Goal: Answer question/provide support: Share knowledge or assist other users

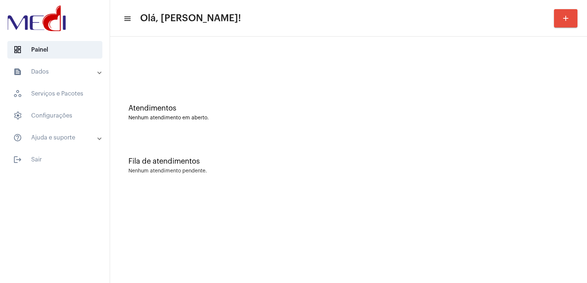
click at [400, 163] on div "Fila de atendimentos" at bounding box center [348, 162] width 440 height 8
click at [455, 143] on div "Fila de atendimentos Nenhum atendimento pendente." at bounding box center [348, 162] width 469 height 53
click at [289, 264] on mat-sidenav-content "menu Olá, Vivian! add Atendimentos Nenhum atendimento em aberto. Fila de atendi…" at bounding box center [348, 141] width 477 height 283
click at [458, 192] on mat-sidenav-content "menu Olá, Vivian! add Atendimentos Nenhum atendimento em aberto. Fila de atendi…" at bounding box center [348, 141] width 477 height 283
click at [516, 173] on div "Nenhum atendimento pendente." at bounding box center [348, 171] width 440 height 5
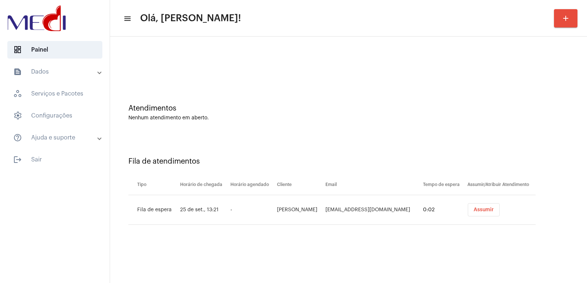
click at [493, 208] on span "Assumir" at bounding box center [483, 210] width 20 height 5
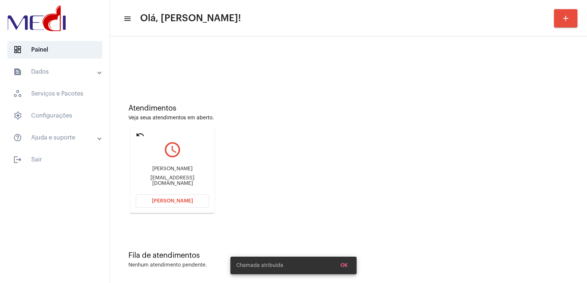
drag, startPoint x: 485, startPoint y: 163, endPoint x: 463, endPoint y: 158, distance: 23.4
click at [477, 159] on div "Atendimentos Veja seus atendimentos em aberto. undo query_builder [PERSON_NAME]…" at bounding box center [348, 155] width 469 height 147
click at [170, 172] on div "[PERSON_NAME]" at bounding box center [172, 168] width 73 height 5
click at [170, 172] on div "Marcia Vieira Hernandez Mazetto" at bounding box center [172, 168] width 73 height 5
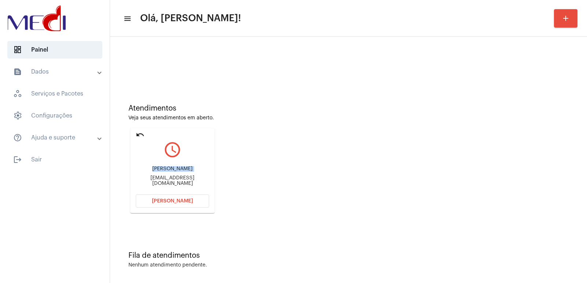
copy div "Marcia Vieira Hernandez Mazetto"
click at [201, 179] on div "Marcia Vieira Hernandez Mazetto Marciamazetto@gmail.com" at bounding box center [172, 176] width 73 height 33
click at [197, 183] on div "Marciamazetto@gmail.com" at bounding box center [172, 181] width 73 height 11
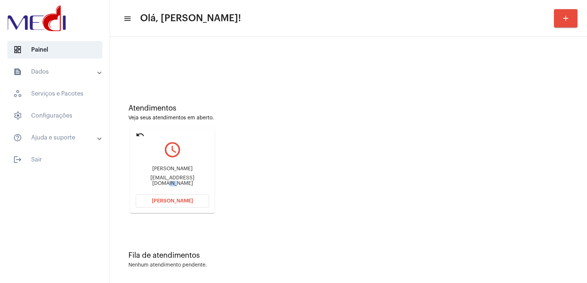
click at [197, 183] on div "Marciamazetto@gmail.com" at bounding box center [172, 181] width 73 height 11
copy mat-card-content "Marciamazetto@gmail.com Abrir Chamada"
click at [179, 166] on div "Marcia Vieira Hernandez Mazetto Marciamazetto@gmail.com" at bounding box center [172, 176] width 73 height 33
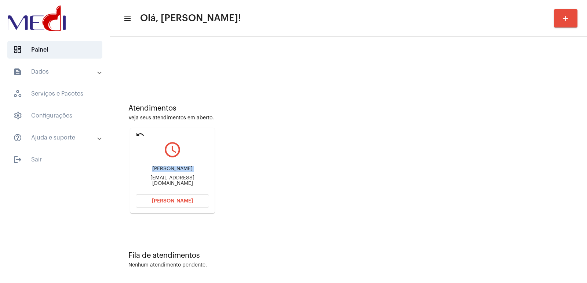
click at [179, 166] on div "Marcia Vieira Hernandez Mazetto Marciamazetto@gmail.com" at bounding box center [172, 176] width 73 height 33
copy div "Marcia Vieira Hernandez Mazetto"
click at [185, 198] on button "Abrir Chamada" at bounding box center [172, 201] width 73 height 13
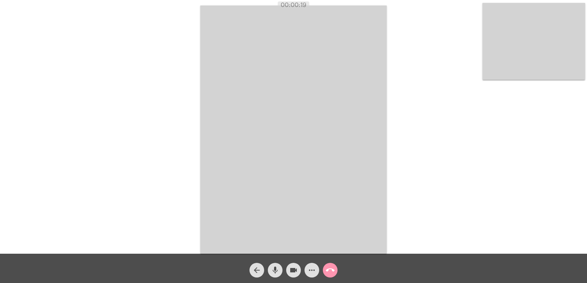
click at [517, 60] on video at bounding box center [533, 41] width 103 height 77
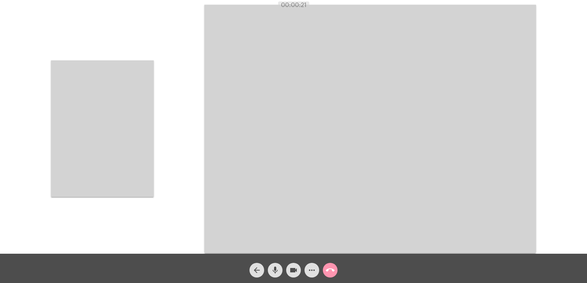
click at [152, 131] on video at bounding box center [102, 128] width 103 height 137
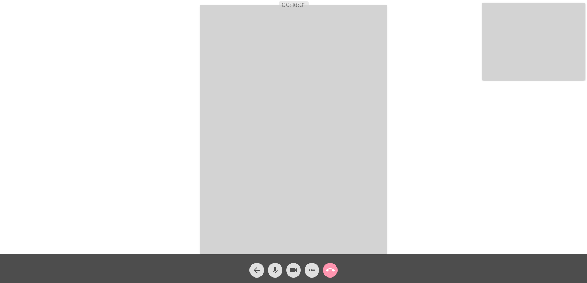
click at [363, 165] on video at bounding box center [293, 129] width 186 height 249
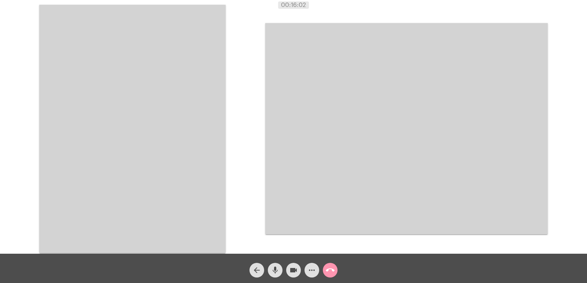
drag, startPoint x: 123, startPoint y: 116, endPoint x: 110, endPoint y: 125, distance: 16.1
click at [111, 125] on video at bounding box center [132, 129] width 186 height 249
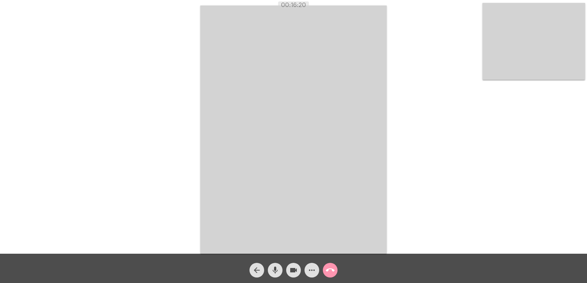
click at [329, 271] on mat-icon "call_end" at bounding box center [330, 270] width 9 height 9
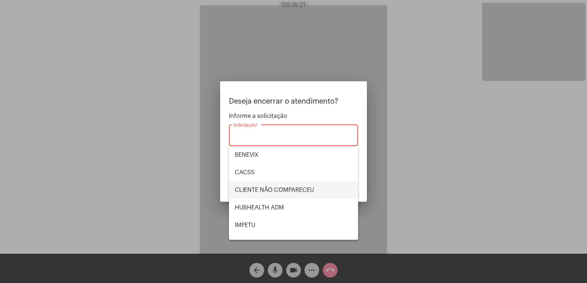
scroll to position [153, 0]
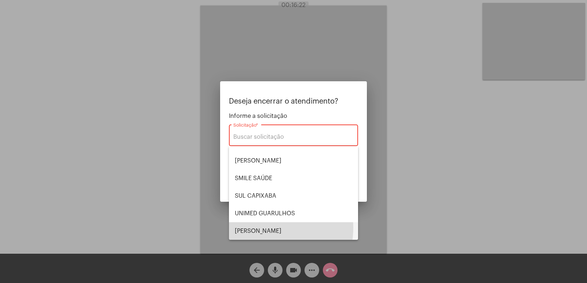
click at [265, 228] on span "VERA CRUZ" at bounding box center [293, 232] width 117 height 18
type input "VERA CRUZ"
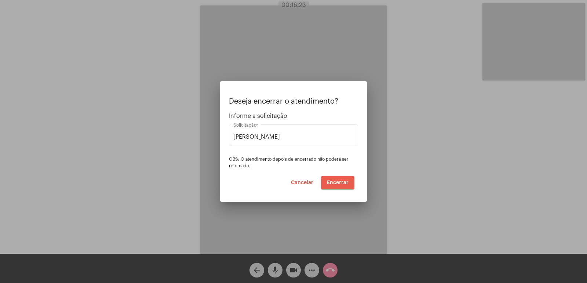
click at [337, 178] on button "Encerrar" at bounding box center [337, 182] width 33 height 13
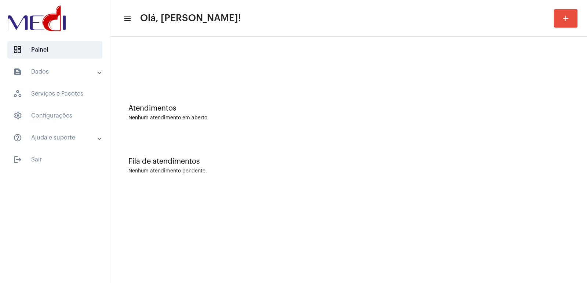
drag, startPoint x: 430, startPoint y: 183, endPoint x: 406, endPoint y: 176, distance: 25.1
click at [430, 183] on div "Fila de atendimentos Nenhum atendimento pendente." at bounding box center [348, 162] width 469 height 53
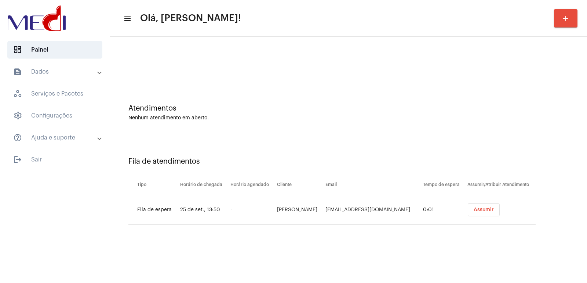
click at [421, 177] on th "Email" at bounding box center [372, 185] width 98 height 21
click at [285, 208] on td "[PERSON_NAME]" at bounding box center [299, 210] width 48 height 30
click at [285, 208] on td "Claudia Patricia Pinheiro Viana Ximenes" at bounding box center [299, 210] width 48 height 30
copy td "Claudia Patricia Pinheiro Viana Ximenes"
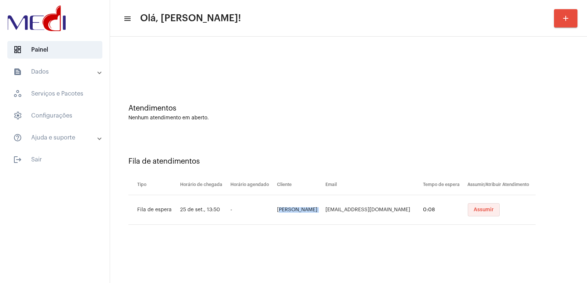
click at [489, 213] on button "Assumir" at bounding box center [483, 209] width 32 height 13
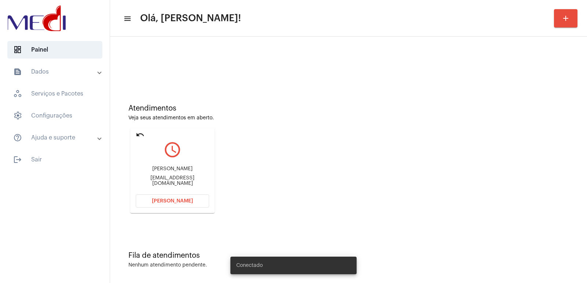
click at [193, 102] on div "Atendimentos Veja seus atendimentos em aberto. undo query_builder Claudia Patri…" at bounding box center [348, 155] width 469 height 147
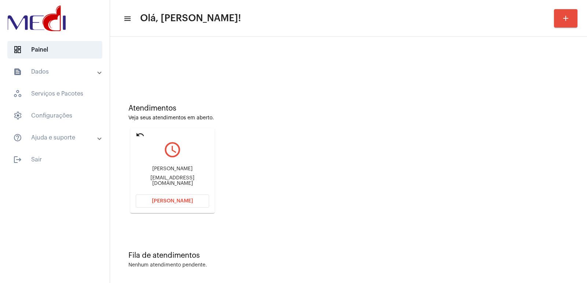
click at [175, 207] on button "Abrir Chamada" at bounding box center [172, 201] width 73 height 13
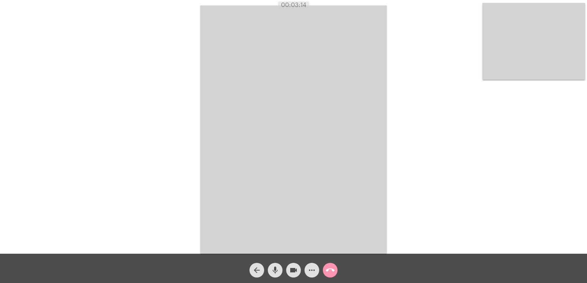
click at [426, 169] on div "Acessando Câmera e Microfone..." at bounding box center [293, 129] width 585 height 254
click at [328, 275] on mat-icon "call_end" at bounding box center [330, 270] width 9 height 9
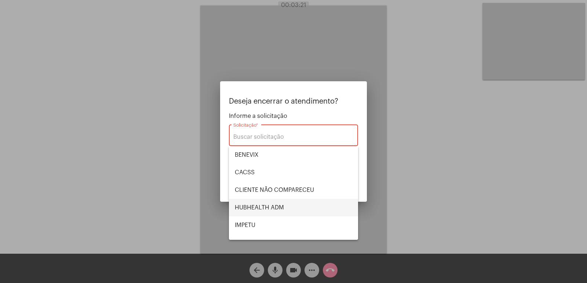
click at [261, 205] on span "HUBHEALTH ADM" at bounding box center [293, 208] width 117 height 18
type input "HUBHEALTH ADM"
click at [331, 181] on span "Encerrar" at bounding box center [338, 182] width 22 height 5
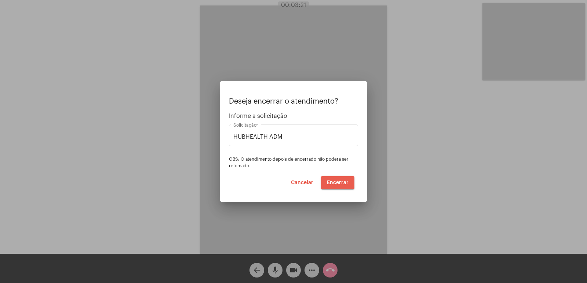
click at [329, 186] on button "Encerrar" at bounding box center [337, 182] width 33 height 13
drag, startPoint x: 332, startPoint y: 184, endPoint x: 324, endPoint y: 188, distance: 9.2
click at [332, 184] on span "Encerrar" at bounding box center [338, 182] width 22 height 5
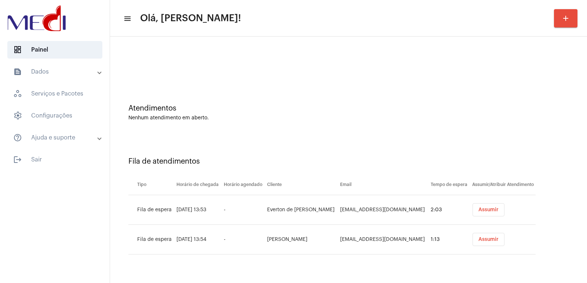
click at [492, 209] on span "Assumir" at bounding box center [488, 210] width 20 height 5
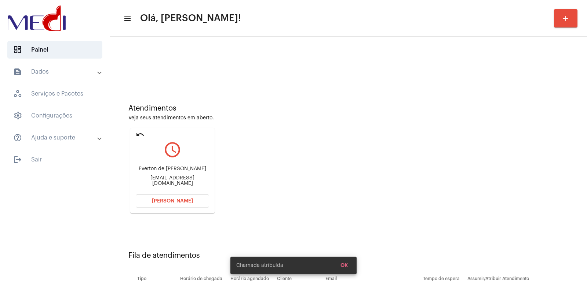
click at [154, 179] on div "everton_castro@hotmail.com" at bounding box center [172, 181] width 73 height 11
click at [156, 171] on div "Everton de castro Queiroz" at bounding box center [172, 168] width 73 height 5
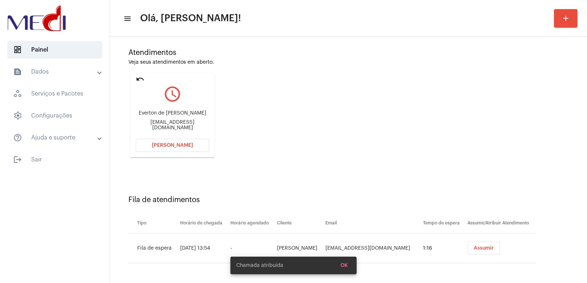
click at [485, 249] on span "Assumir" at bounding box center [483, 248] width 20 height 5
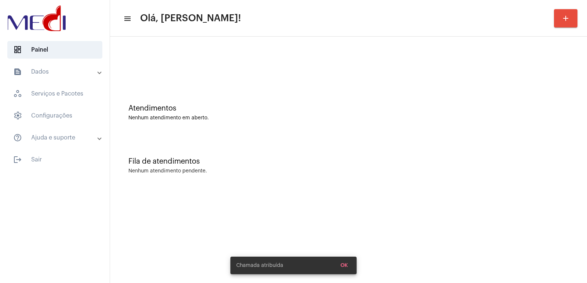
scroll to position [0, 0]
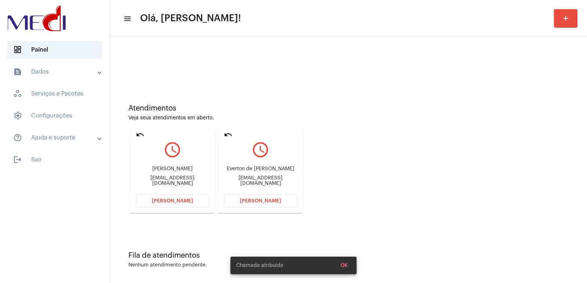
click at [252, 167] on div "Everton de castro Queiroz everton_castro@hotmail.com" at bounding box center [260, 176] width 73 height 33
copy div "Everton de castro Queiroz"
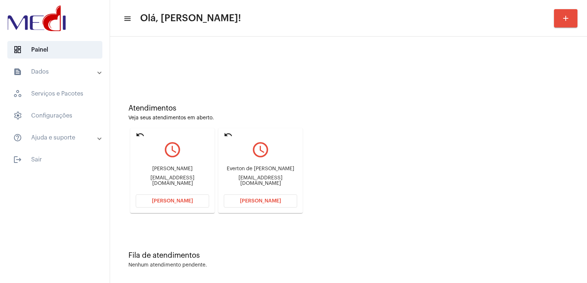
click at [252, 202] on span "Abrir Chamada" at bounding box center [260, 201] width 41 height 5
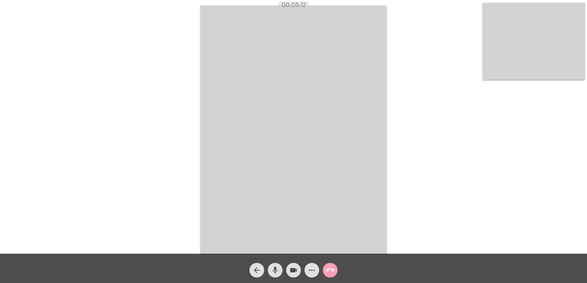
click at [325, 268] on button "call_end" at bounding box center [330, 270] width 15 height 15
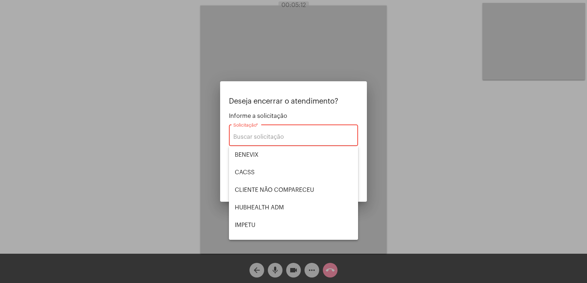
click at [262, 241] on div at bounding box center [293, 141] width 587 height 283
click at [262, 231] on video at bounding box center [293, 129] width 186 height 249
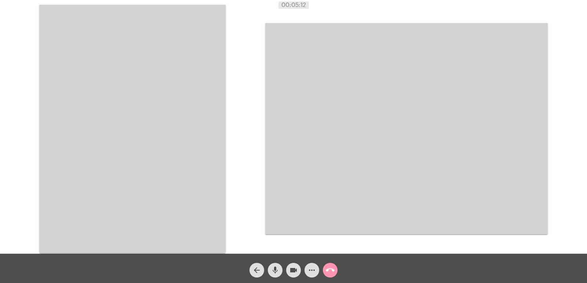
click at [332, 266] on span "call_end" at bounding box center [330, 270] width 9 height 15
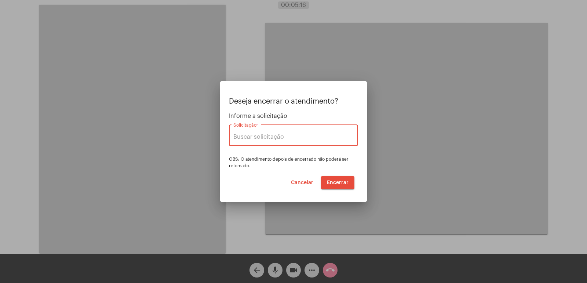
type input "VERA CRUZ"
click at [337, 183] on span "Encerrar" at bounding box center [338, 182] width 22 height 5
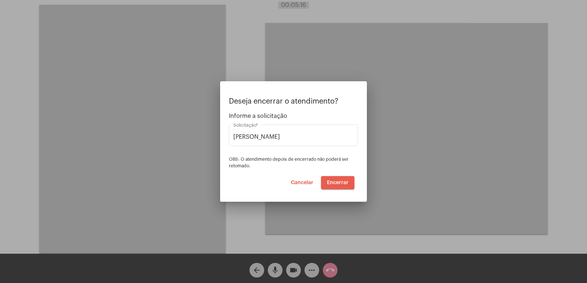
click at [337, 183] on span "Encerrar" at bounding box center [338, 182] width 22 height 5
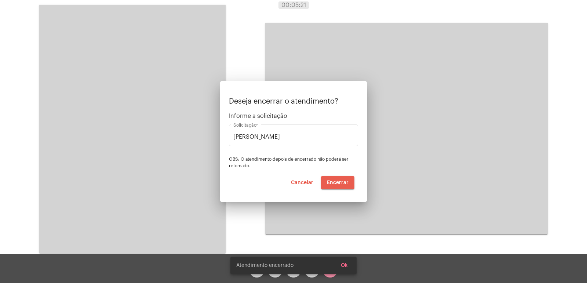
click at [337, 183] on span "Encerrar" at bounding box center [338, 182] width 22 height 5
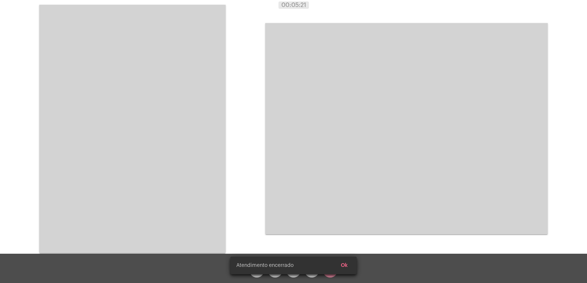
click at [337, 183] on video at bounding box center [406, 129] width 282 height 212
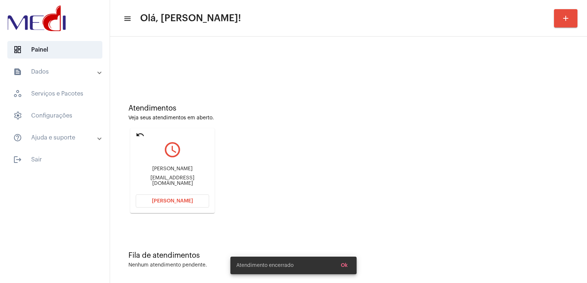
click at [174, 171] on div "cleunice rodrigues" at bounding box center [172, 168] width 73 height 5
copy div "cleunice rodrigues"
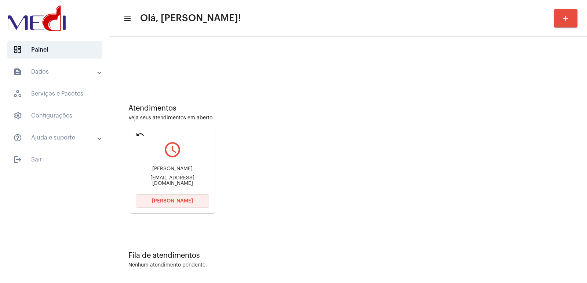
click at [177, 202] on span "Abrir Chamada" at bounding box center [172, 201] width 41 height 5
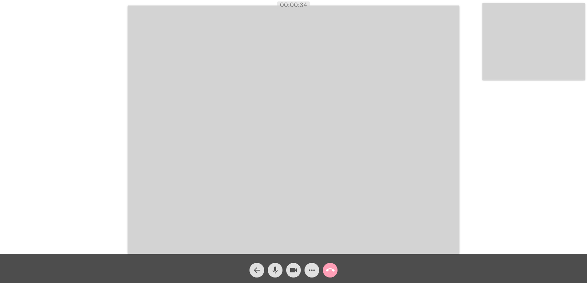
click at [328, 270] on mat-icon "call_end" at bounding box center [330, 270] width 9 height 9
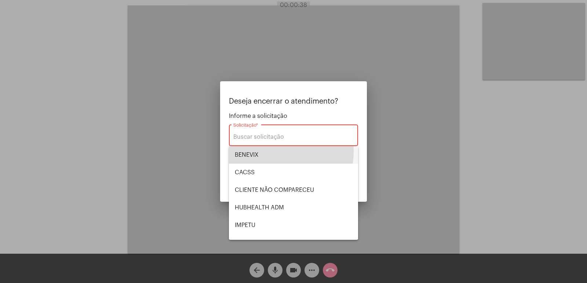
click at [261, 151] on span "BENEVIX" at bounding box center [293, 155] width 117 height 18
type input "BENEVIX"
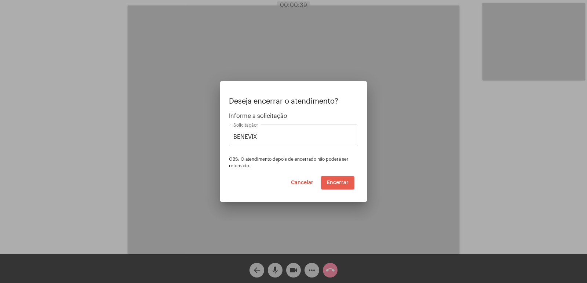
click at [340, 182] on span "Encerrar" at bounding box center [338, 182] width 22 height 5
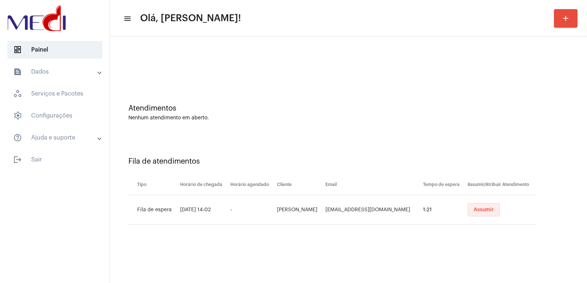
click at [482, 206] on button "Assumir" at bounding box center [483, 209] width 32 height 13
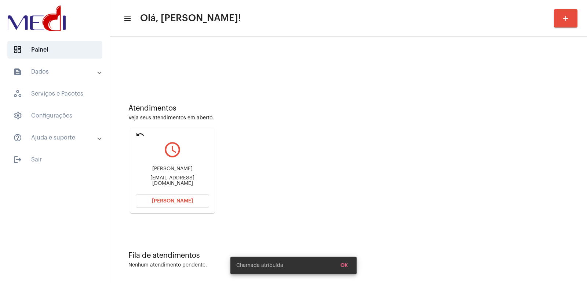
click at [155, 166] on div "Lanna Larissa dos Santos Vinezof" at bounding box center [172, 168] width 73 height 5
copy div "Lanna Larissa dos Santos Vinezof"
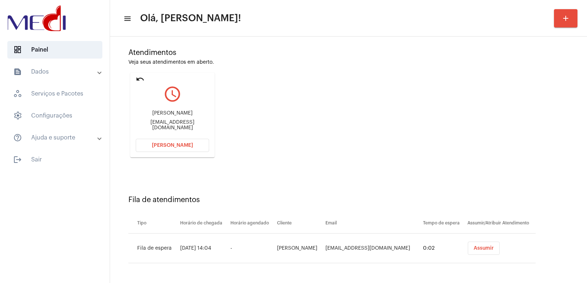
click at [474, 244] on button "Assumir" at bounding box center [483, 248] width 32 height 13
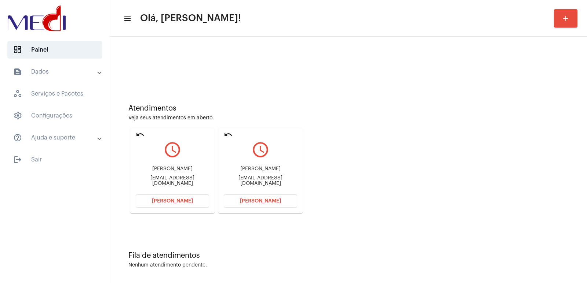
click at [253, 199] on span "Abrir Chamada" at bounding box center [260, 201] width 41 height 5
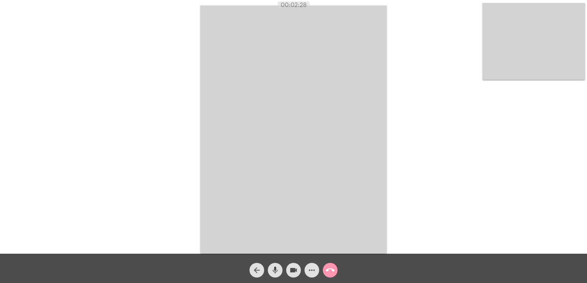
click at [339, 270] on div "arrow_back mic videocam more_horiz call_end" at bounding box center [293, 268] width 587 height 29
click at [326, 271] on mat-icon "call_end" at bounding box center [330, 270] width 9 height 9
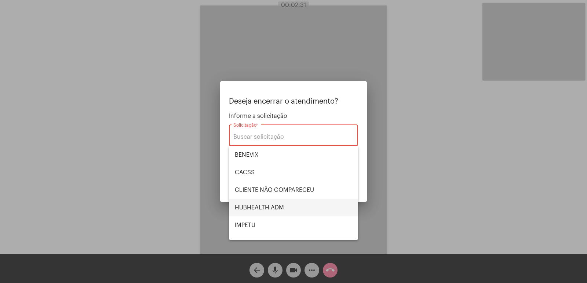
click at [272, 207] on span "HUBHEALTH ADM" at bounding box center [293, 208] width 117 height 18
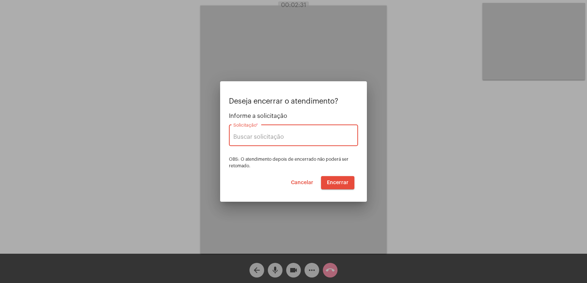
type input "HUBHEALTH ADM"
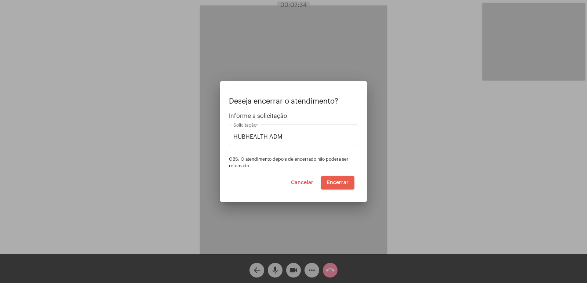
click at [340, 180] on span "Encerrar" at bounding box center [338, 182] width 22 height 5
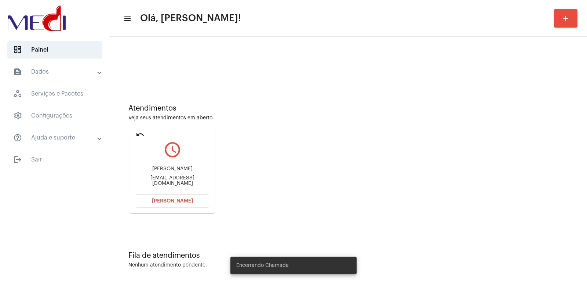
click at [172, 179] on div "ja151064@hotmail.com" at bounding box center [172, 181] width 73 height 11
click at [171, 172] on div "Josué Adolfo da Silva Filho" at bounding box center [172, 168] width 73 height 5
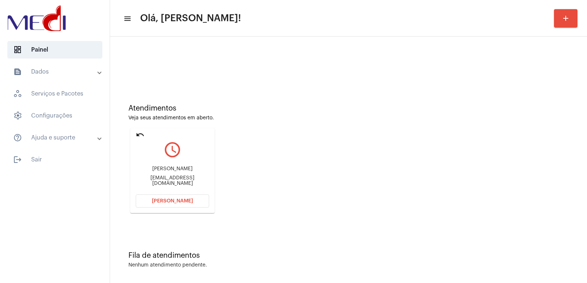
copy div "Josué Adolfo da Silva Filho"
click at [165, 198] on button "Abrir Chamada" at bounding box center [172, 201] width 73 height 13
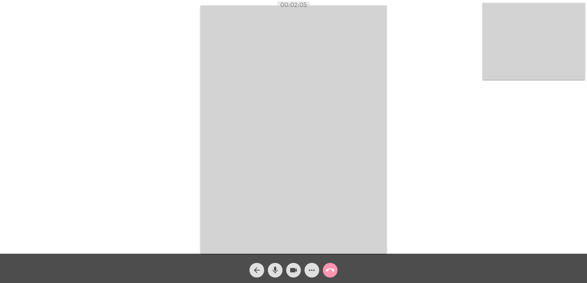
click at [330, 274] on mat-icon "call_end" at bounding box center [330, 270] width 9 height 9
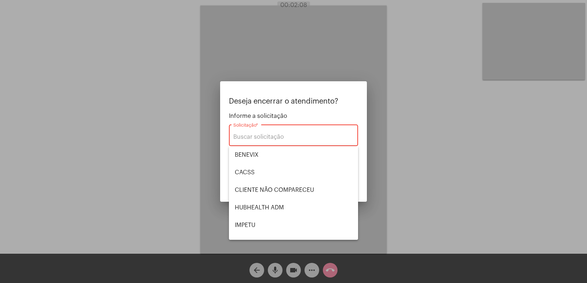
click at [415, 180] on div at bounding box center [293, 141] width 587 height 283
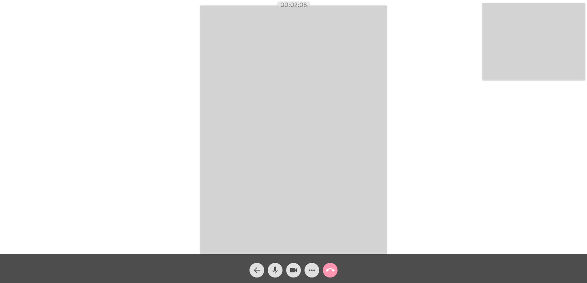
click at [309, 228] on video at bounding box center [293, 129] width 186 height 249
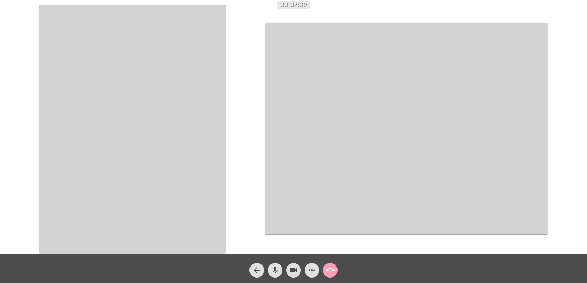
click at [334, 274] on mat-icon "call_end" at bounding box center [330, 270] width 9 height 9
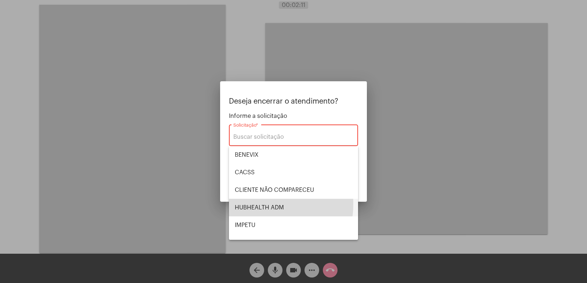
click at [251, 204] on span "HUBHEALTH ADM" at bounding box center [293, 208] width 117 height 18
type input "HUBHEALTH ADM"
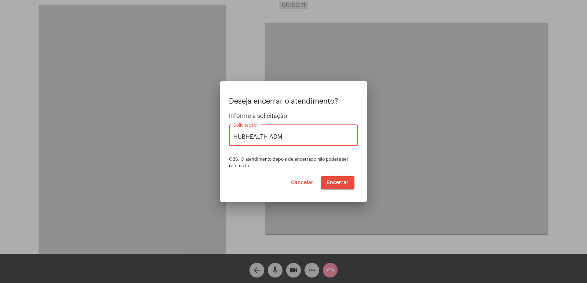
click at [404, 226] on div at bounding box center [293, 141] width 587 height 283
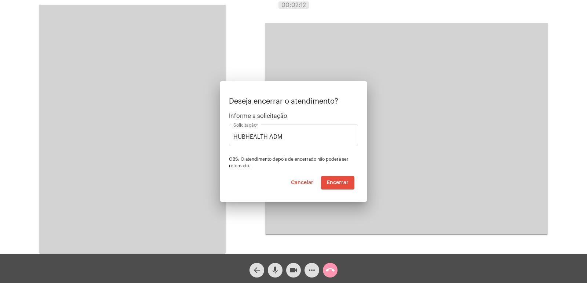
click at [404, 217] on video at bounding box center [406, 129] width 282 height 212
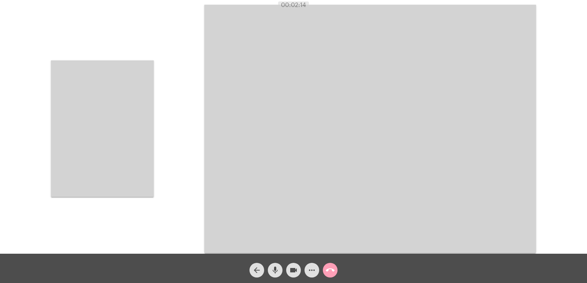
click at [333, 272] on mat-icon "call_end" at bounding box center [330, 270] width 9 height 9
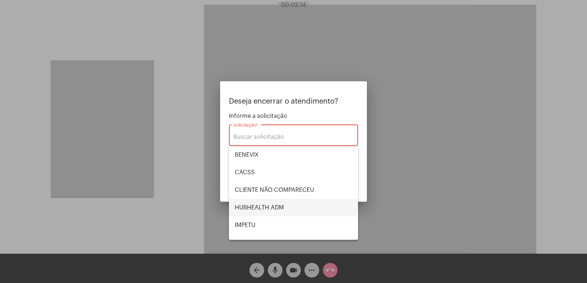
click at [252, 207] on span "HUBHEALTH ADM" at bounding box center [293, 208] width 117 height 18
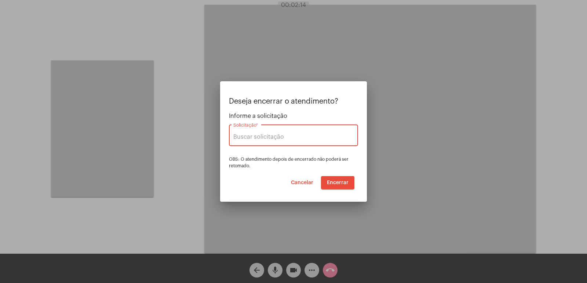
type input "HUBHEALTH ADM"
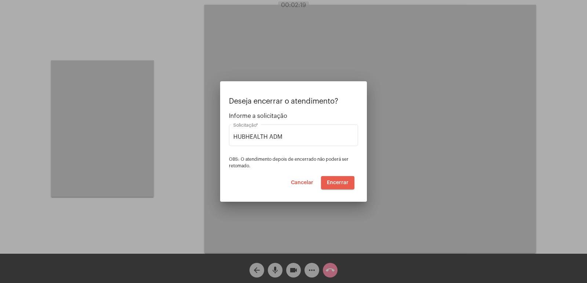
click at [340, 186] on button "Encerrar" at bounding box center [337, 182] width 33 height 13
click at [340, 185] on span "Encerrar" at bounding box center [338, 182] width 22 height 5
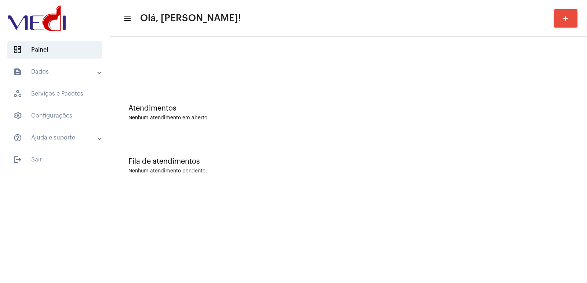
click at [388, 199] on mat-sidenav-content "menu Olá, [PERSON_NAME]! add Atendimentos Nenhum atendimento em aberto. Fila de…" at bounding box center [348, 141] width 477 height 283
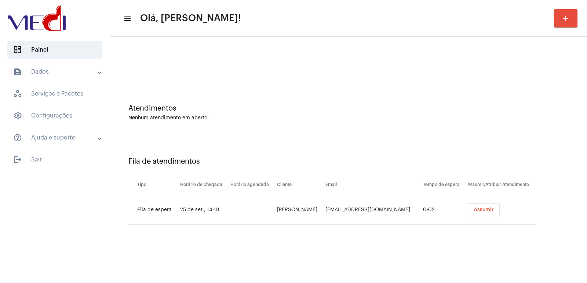
drag, startPoint x: 483, startPoint y: 213, endPoint x: 468, endPoint y: 215, distance: 15.5
click at [483, 213] on button "Assumir" at bounding box center [483, 209] width 32 height 13
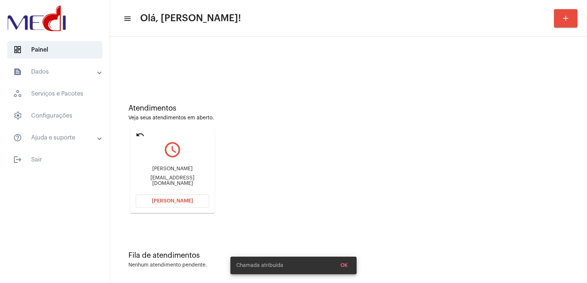
click at [169, 168] on div "Priscila Santos do Nascimento kisabor.12.lachonete@gmail.com" at bounding box center [172, 176] width 73 height 33
copy div "Priscila Santos do Nascimento"
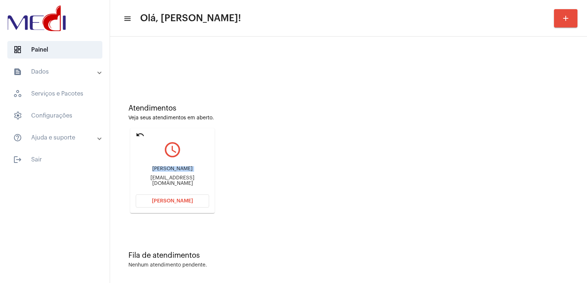
click at [163, 199] on span "Abrir Chamada" at bounding box center [172, 201] width 41 height 5
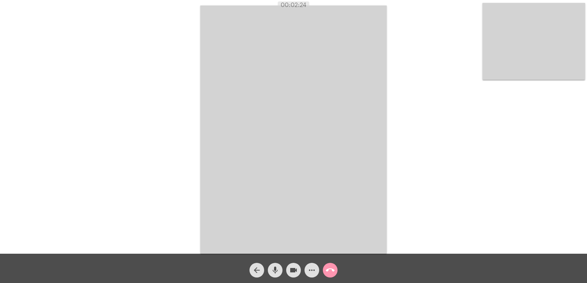
click at [219, 112] on video at bounding box center [293, 129] width 186 height 249
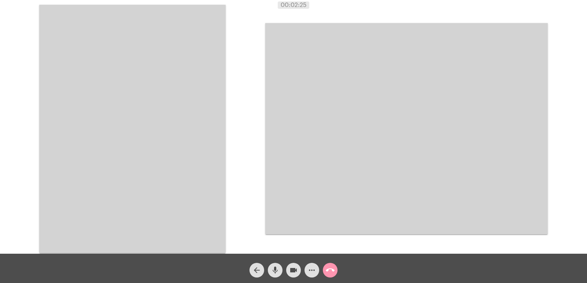
click at [139, 227] on video at bounding box center [132, 129] width 186 height 249
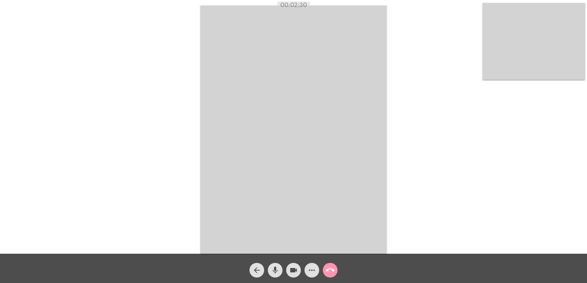
click at [362, 166] on video at bounding box center [293, 129] width 186 height 249
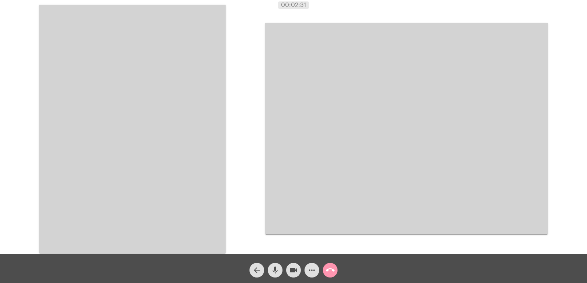
click at [161, 160] on video at bounding box center [132, 129] width 186 height 249
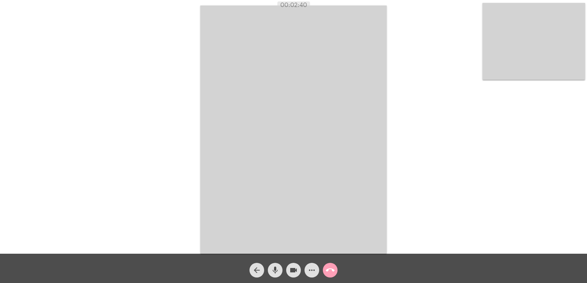
click at [331, 271] on mat-icon "call_end" at bounding box center [330, 270] width 9 height 9
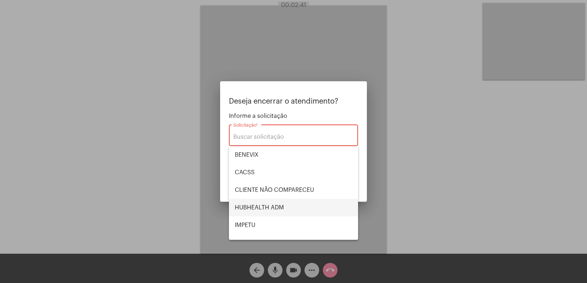
click at [275, 208] on span "HUBHEALTH ADM" at bounding box center [293, 208] width 117 height 18
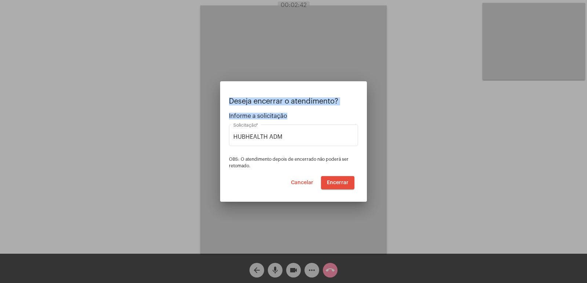
drag, startPoint x: 294, startPoint y: 132, endPoint x: 200, endPoint y: 132, distance: 94.2
click at [191, 132] on div "Deseja encerrar o atendimento? Informe a solicitação HUBHEALTH ADM Solicitação …" at bounding box center [293, 141] width 587 height 283
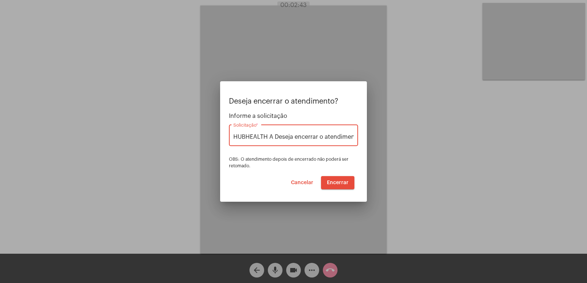
click at [299, 136] on input "HUBHEALTH A Deseja encerrar o atendimento? Informe a solicitaçãoDM" at bounding box center [293, 137] width 120 height 7
drag, startPoint x: 299, startPoint y: 136, endPoint x: 248, endPoint y: 136, distance: 51.3
click at [229, 139] on div "HUBHEALTH A Deseja encerrar o atendimento? Informe a solicitaçãoDM Solicitação *" at bounding box center [293, 134] width 129 height 23
click at [304, 132] on div "HUBHEALTH A Deseja encerrar o atendimento? Informe a solicitaçãoDM Solicitação *" at bounding box center [293, 134] width 120 height 23
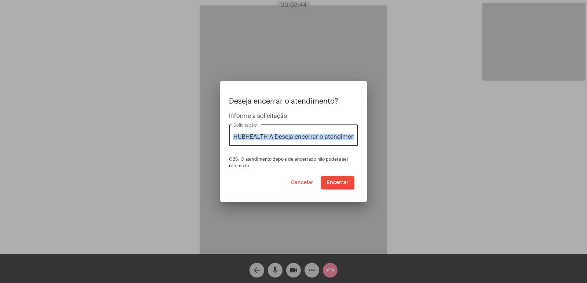
click at [304, 132] on div "HUBHEALTH A Deseja encerrar o atendimento? Informe a solicitaçãoDM Solicitação *" at bounding box center [293, 134] width 120 height 23
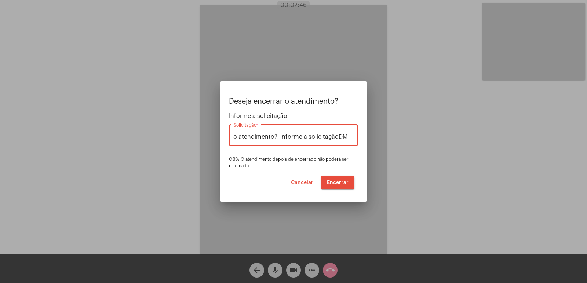
type input "o atendimento? Informe a solicitaçãoDM"
click at [311, 131] on div "o atendimento? Informe a solicitaçãoDM Solicitação *" at bounding box center [293, 134] width 120 height 23
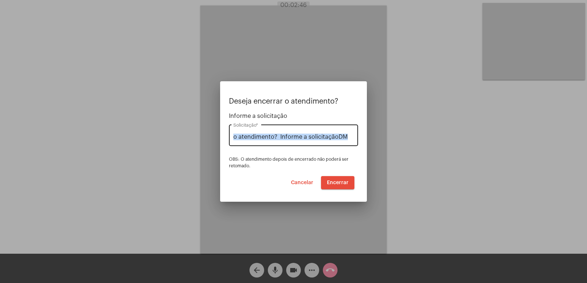
click at [311, 131] on div "o atendimento? Informe a solicitaçãoDM Solicitação *" at bounding box center [293, 134] width 120 height 23
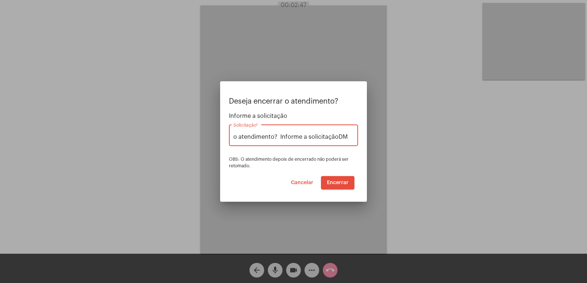
click at [310, 135] on input "o atendimento? Informe a solicitaçãoDM" at bounding box center [293, 137] width 120 height 7
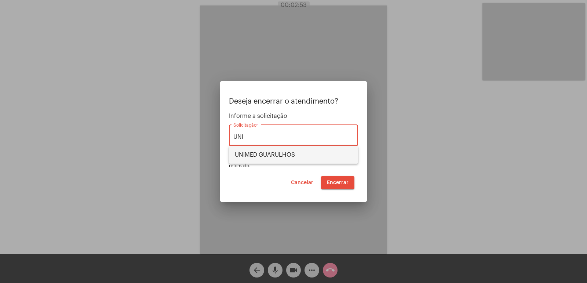
click at [284, 152] on span "UNIMED GUARULHOS" at bounding box center [293, 155] width 117 height 18
type input "UNIMED GUARULHOS"
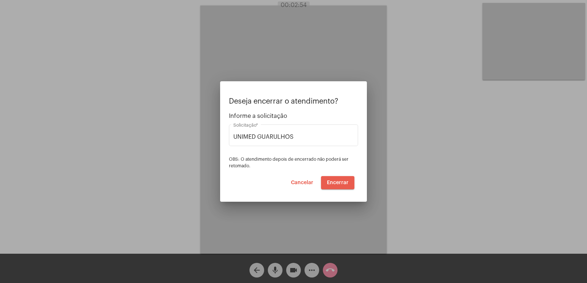
click at [335, 187] on button "Encerrar" at bounding box center [337, 182] width 33 height 13
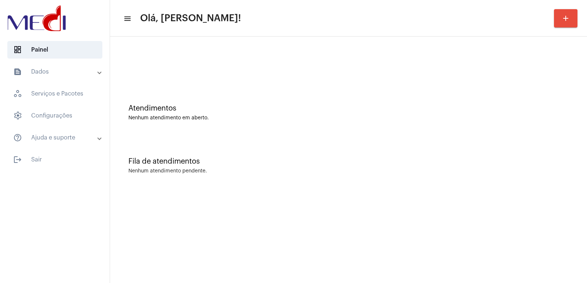
click at [419, 161] on div "Fila de atendimentos" at bounding box center [348, 162] width 440 height 8
click at [580, 97] on div "Atendimentos Nenhum atendimento em aberto." at bounding box center [348, 108] width 469 height 53
click at [502, 160] on div "Fila de atendimentos" at bounding box center [348, 162] width 440 height 8
